Goal: Check status: Check status

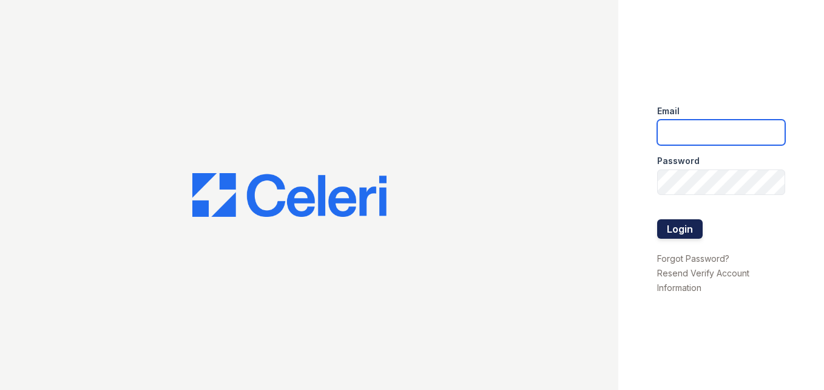
type input "[DOMAIN_NAME][EMAIL_ADDRESS][DOMAIN_NAME]"
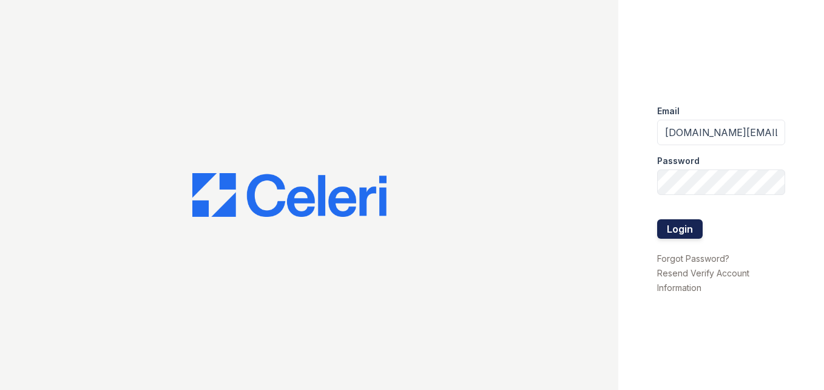
click at [690, 232] on button "Login" at bounding box center [680, 228] width 46 height 19
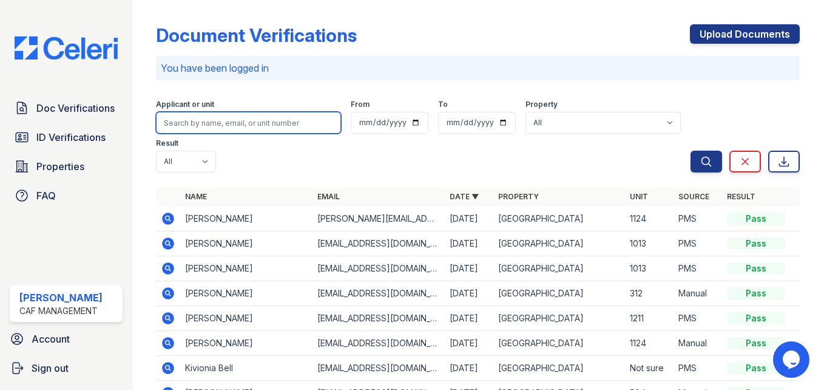
click at [234, 125] on input "search" at bounding box center [248, 123] width 185 height 22
type input "c"
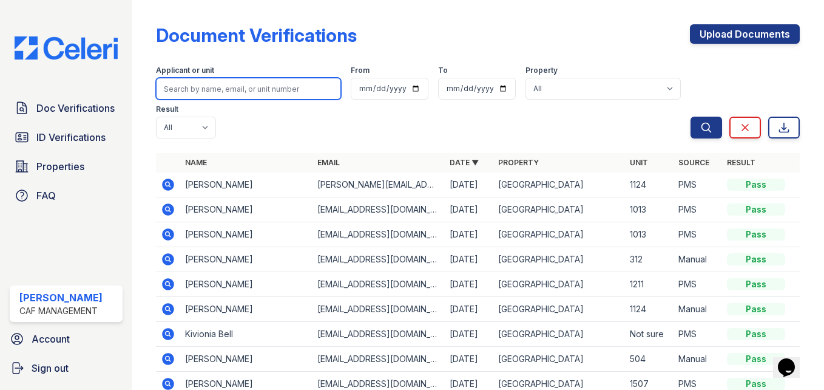
click at [237, 96] on input "search" at bounding box center [248, 89] width 185 height 22
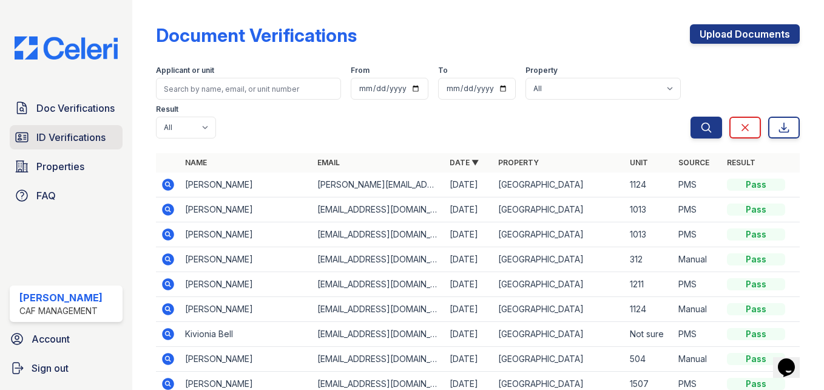
click at [60, 130] on link "ID Verifications" at bounding box center [66, 137] width 113 height 24
click at [60, 130] on span "ID Verifications" at bounding box center [70, 137] width 69 height 15
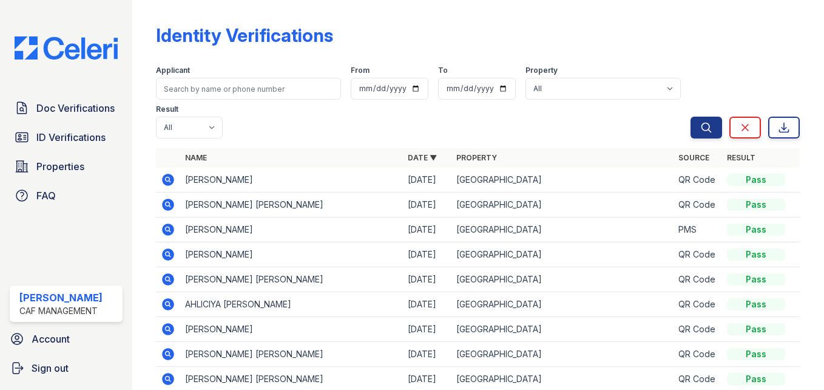
click at [169, 179] on icon at bounding box center [168, 179] width 15 height 15
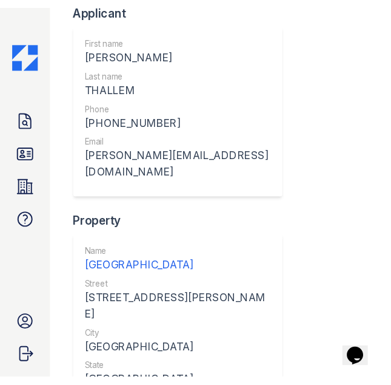
scroll to position [243, 0]
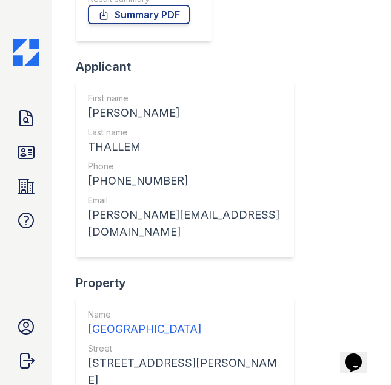
drag, startPoint x: 292, startPoint y: 138, endPoint x: 316, endPoint y: 138, distance: 23.7
click at [296, 138] on div "Verification Result Pass Submitted 09/03/25 11:24:59 AM Download Images All Ima…" at bounding box center [221, 185] width 291 height 677
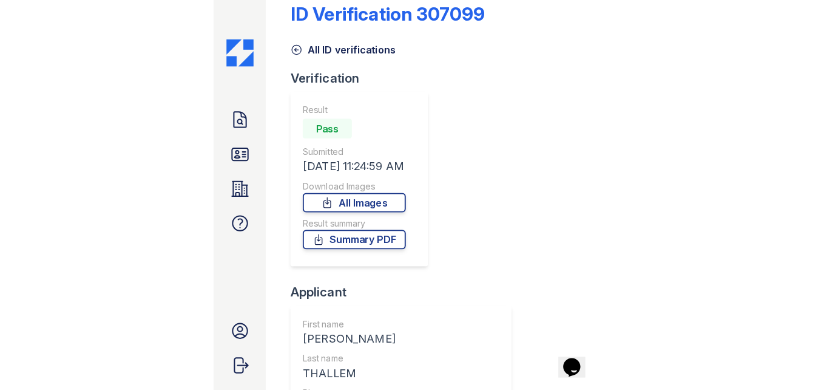
scroll to position [0, 0]
